Goal: Task Accomplishment & Management: Complete application form

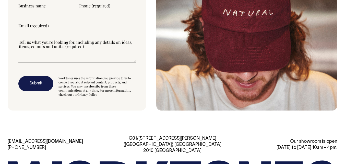
scroll to position [1447, 0]
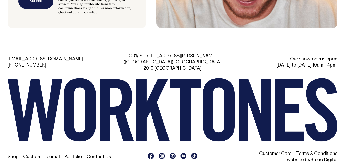
click at [96, 154] on li "Contact Us" at bounding box center [99, 157] width 24 height 6
click at [97, 154] on link "Contact Us" at bounding box center [99, 156] width 24 height 4
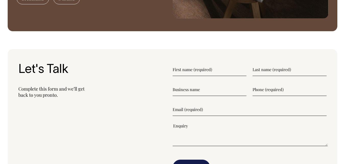
scroll to position [562, 0]
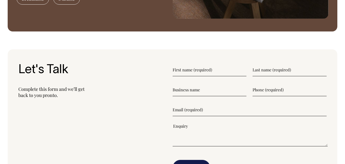
click at [192, 64] on input"] "text" at bounding box center [210, 69] width 74 height 13
type input"] "Adom"
type input"] "[PERSON_NAME]"
type input"] "Winfytech"
type input"] "8887900345"
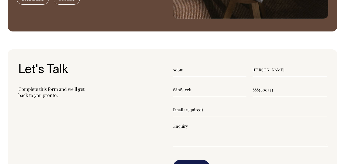
drag, startPoint x: 197, startPoint y: 100, endPoint x: 197, endPoint y: 103, distance: 3.1
click at [197, 103] on input"] "email" at bounding box center [250, 109] width 154 height 13
paste input"] "[EMAIL_ADDRESS][DOMAIN_NAME]"
type input"] "jeff40@winfytech.com"
click at [182, 130] on textarea"] at bounding box center [250, 134] width 155 height 23
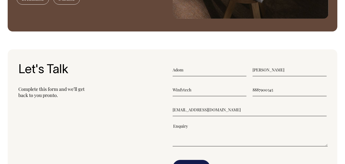
paste textarea"] "Hello, would you like grow Shopify Store traffic, sales & conversions? Start Fr…"
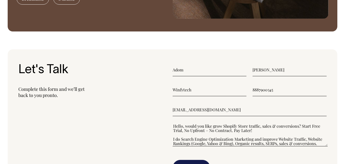
scroll to position [35, 0]
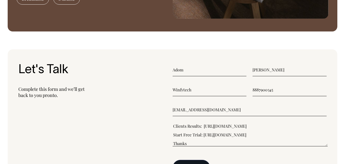
type textarea"] "Hello, would you like grow Shopify Store traffic, sales & conversions? Start Fr…"
click at [192, 160] on button "Submit" at bounding box center [192, 167] width 38 height 15
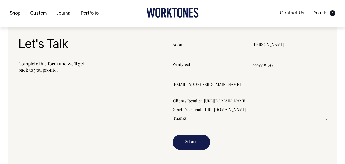
scroll to position [587, 0]
drag, startPoint x: 275, startPoint y: 58, endPoint x: 242, endPoint y: 59, distance: 33.0
click at [242, 59] on div "Winfytech 8887900345" at bounding box center [250, 64] width 154 height 13
click at [189, 140] on button "Submit" at bounding box center [192, 141] width 38 height 15
click at [288, 62] on input"] "text" at bounding box center [290, 64] width 74 height 13
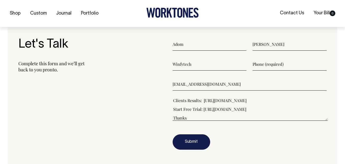
paste input"] "Hello, would you like grow Shopify Store traffic, sales & conversions? Start Fr…"
type input"] "Hello, would you like grow Shopify Store traffic, sales & conversions? Start Fr…"
click at [285, 63] on input"] "text" at bounding box center [290, 64] width 74 height 13
click at [257, 59] on input"] "8887900345" at bounding box center [290, 64] width 74 height 13
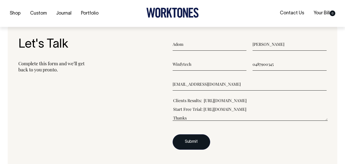
type input"] "0487900345"
click at [202, 135] on button "Submit" at bounding box center [192, 141] width 38 height 15
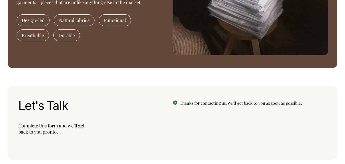
scroll to position [525, 0]
